Goal: Task Accomplishment & Management: Manage account settings

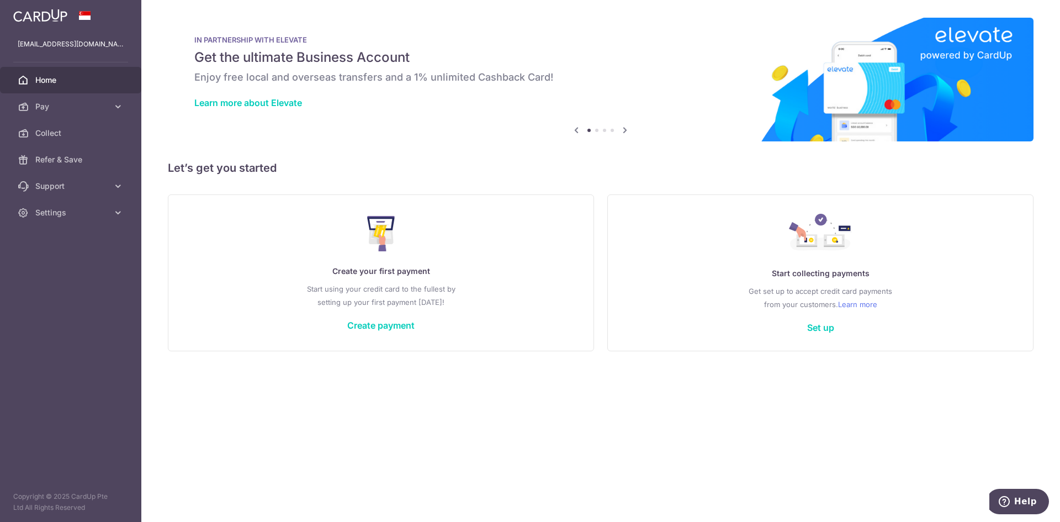
click at [352, 78] on h6 "Enjoy free local and overseas transfers and a 1% unlimited Cashback Card!" at bounding box center [600, 77] width 812 height 13
click at [270, 107] on link "Learn more about Elevate" at bounding box center [248, 102] width 108 height 11
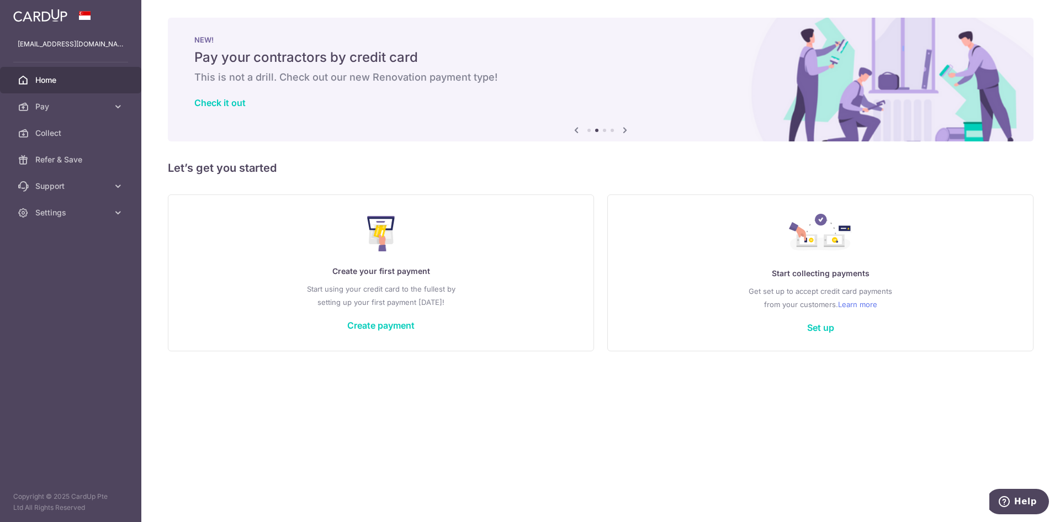
click at [623, 131] on icon at bounding box center [624, 130] width 13 height 14
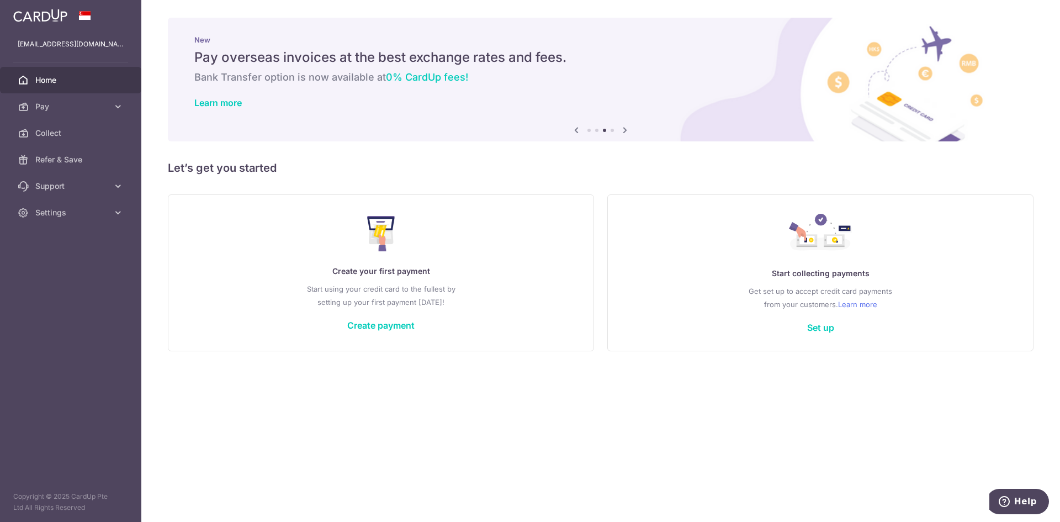
click at [623, 131] on icon at bounding box center [624, 130] width 13 height 14
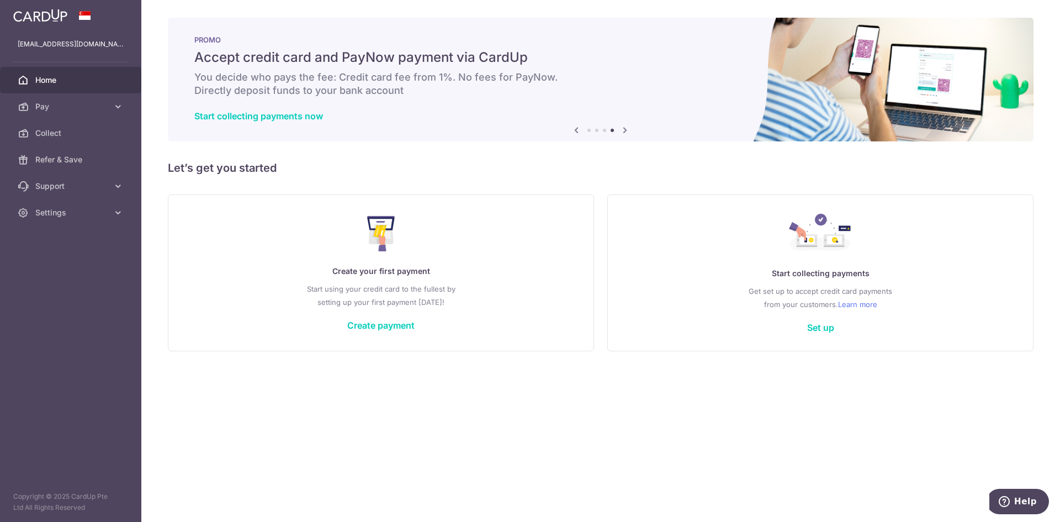
click at [623, 131] on icon at bounding box center [624, 130] width 13 height 14
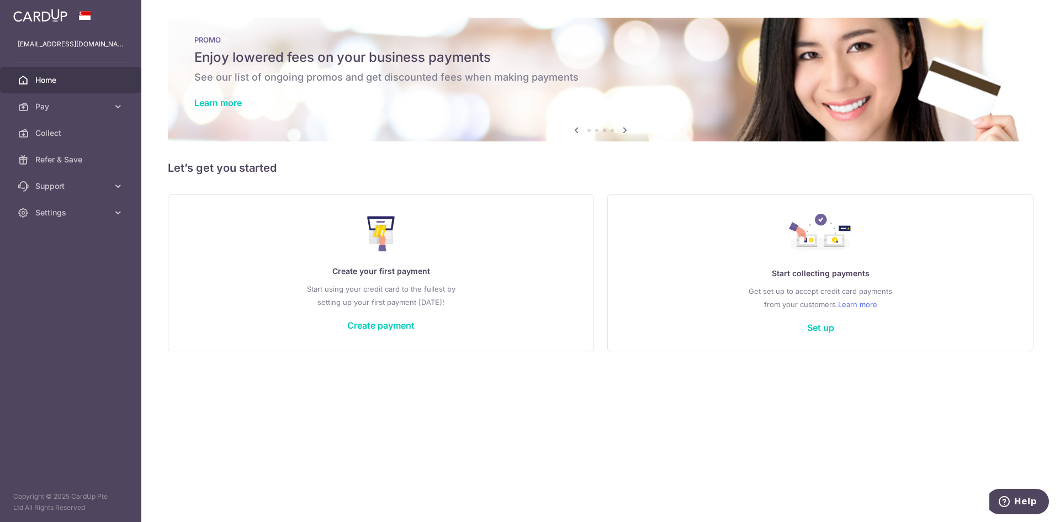
click at [577, 127] on icon at bounding box center [576, 130] width 13 height 14
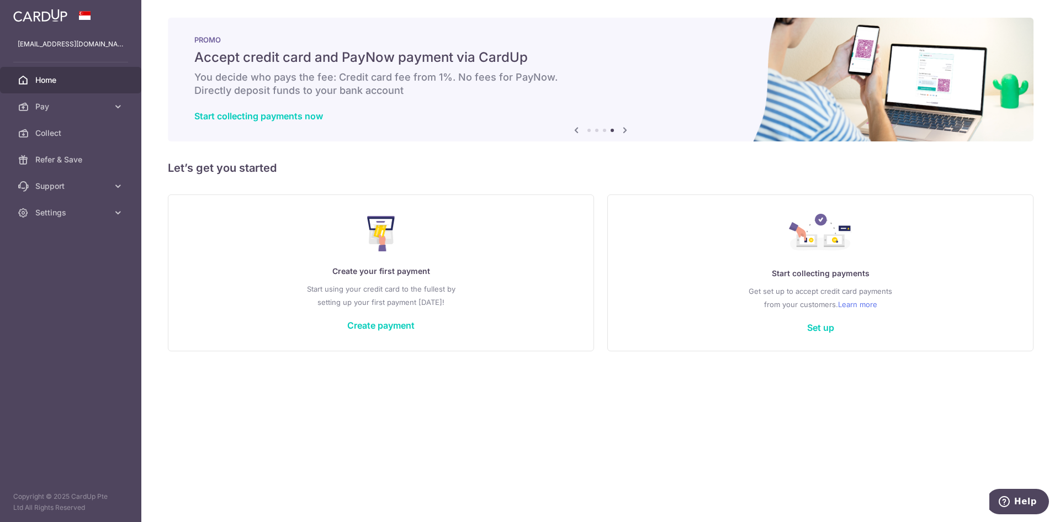
click at [439, 82] on h6 "You decide who pays the fee: Credit card fee from 1%. No fees for PayNow. Direc…" at bounding box center [600, 84] width 812 height 26
click at [623, 129] on icon at bounding box center [624, 130] width 13 height 14
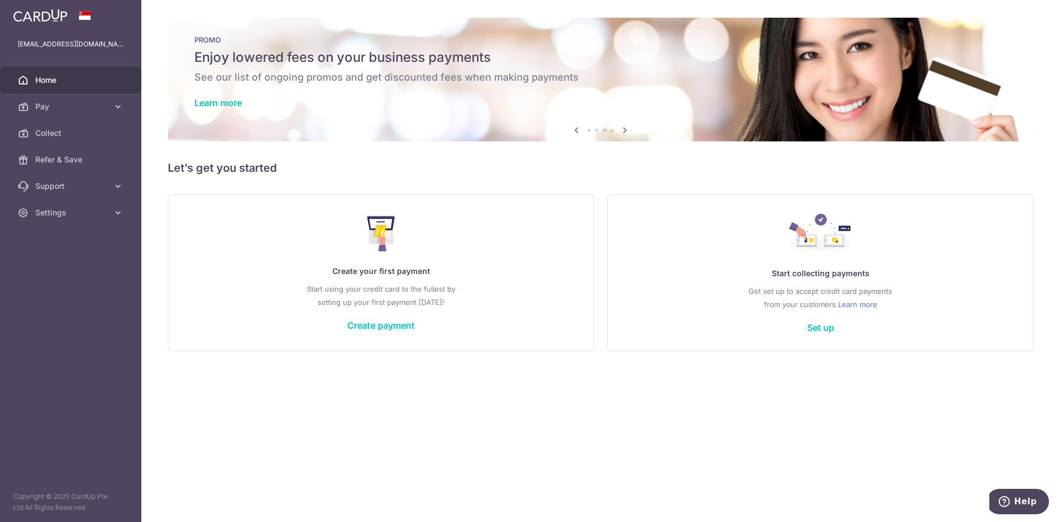
click at [626, 135] on icon at bounding box center [624, 130] width 13 height 14
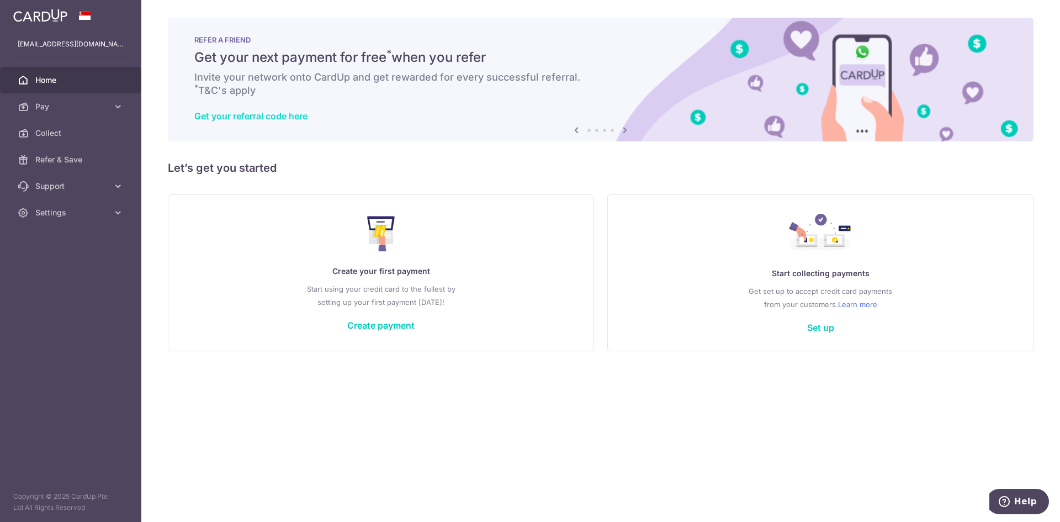
click at [231, 113] on link "Get your referral code here" at bounding box center [250, 115] width 113 height 11
click at [70, 209] on span "Settings" at bounding box center [71, 212] width 73 height 11
click at [56, 268] on span "Logout" at bounding box center [71, 265] width 73 height 11
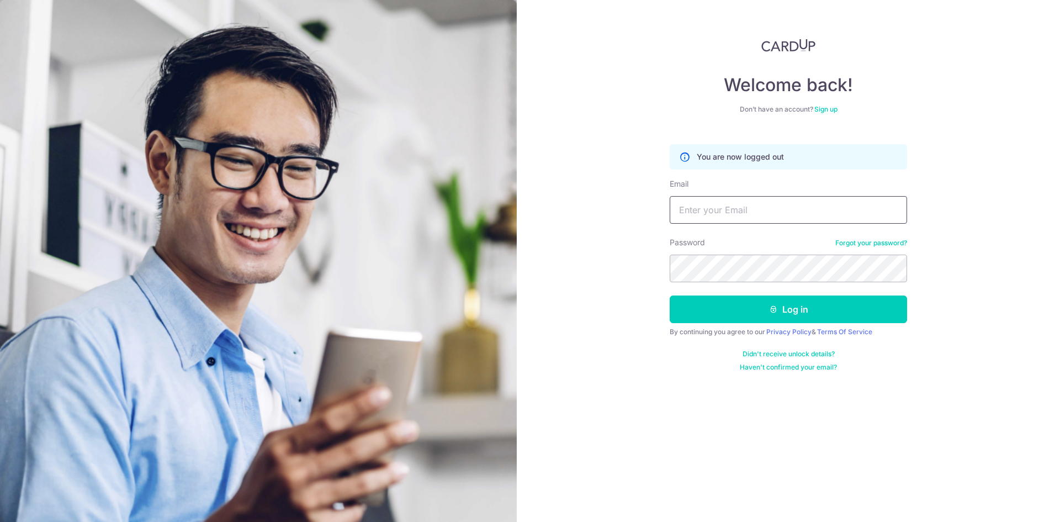
click at [731, 213] on input "Email" at bounding box center [787, 210] width 237 height 28
type input "contact@askpru.com"
click at [731, 305] on button "Log in" at bounding box center [787, 309] width 237 height 28
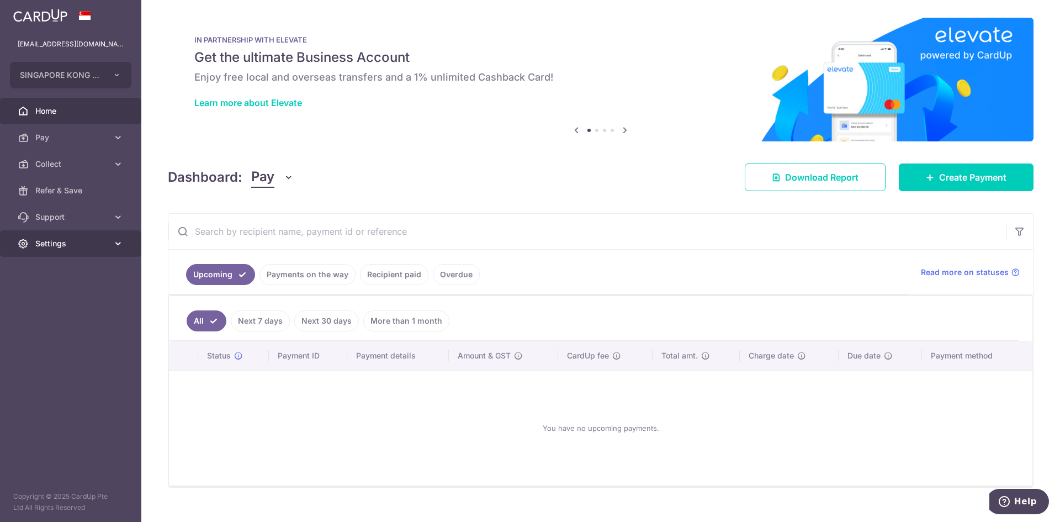
click at [68, 247] on span "Settings" at bounding box center [71, 243] width 73 height 11
